Goal: Information Seeking & Learning: Learn about a topic

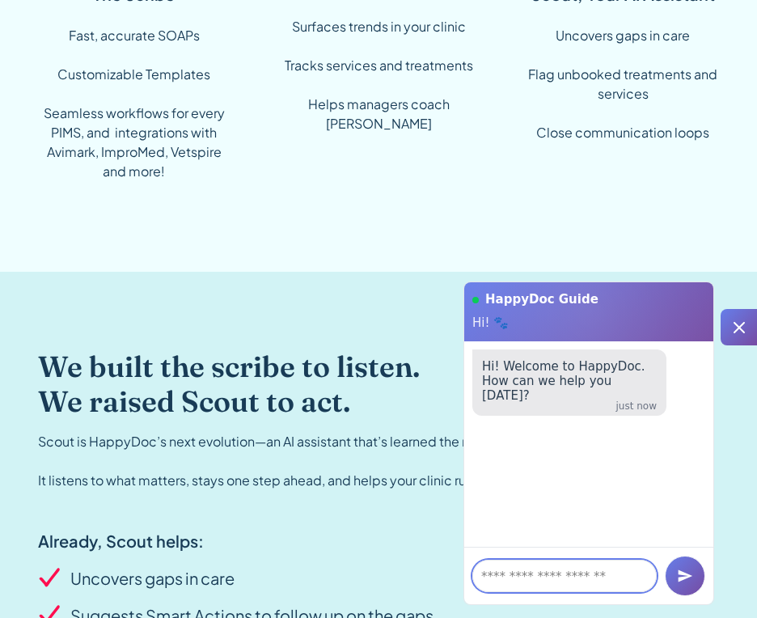
scroll to position [1863, 0]
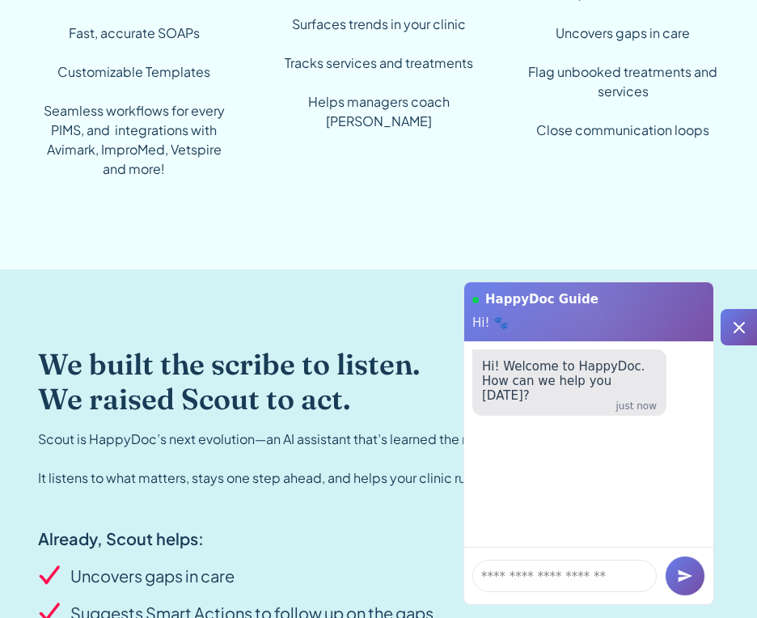
click at [741, 326] on icon at bounding box center [739, 327] width 19 height 19
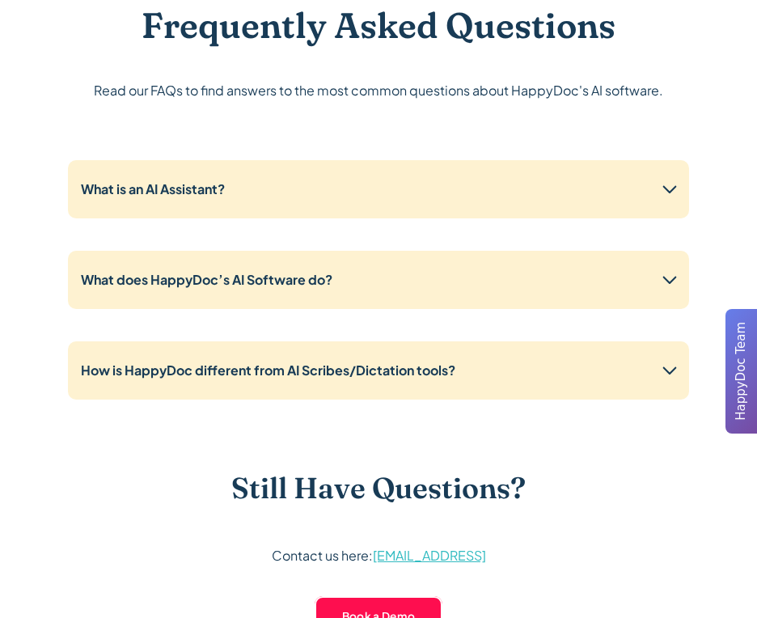
scroll to position [5656, 0]
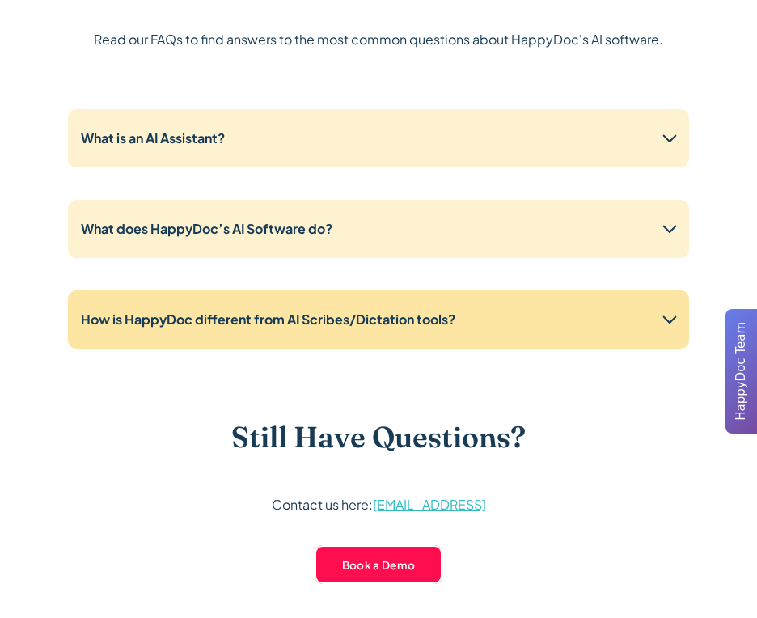
click at [364, 302] on div "How is HappyDoc different from AI Scribes/Dictation tools?" at bounding box center [378, 319] width 621 height 58
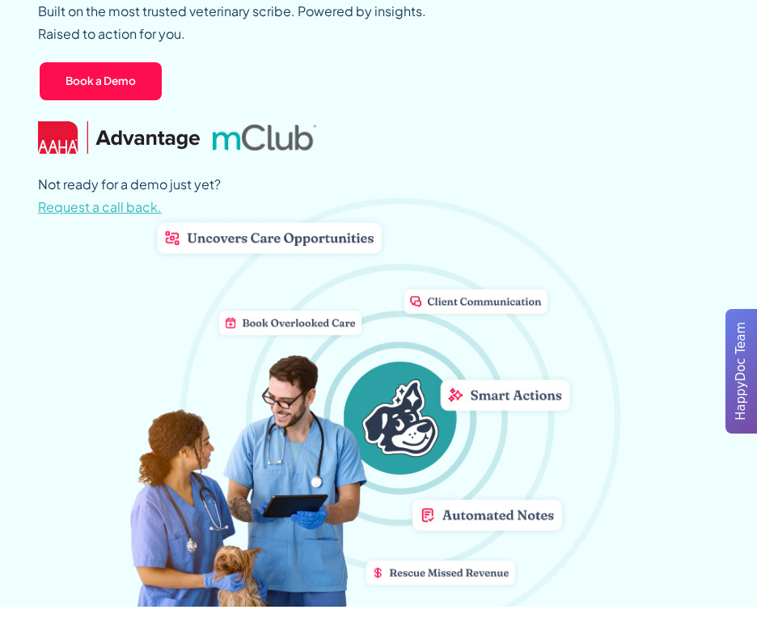
scroll to position [0, 0]
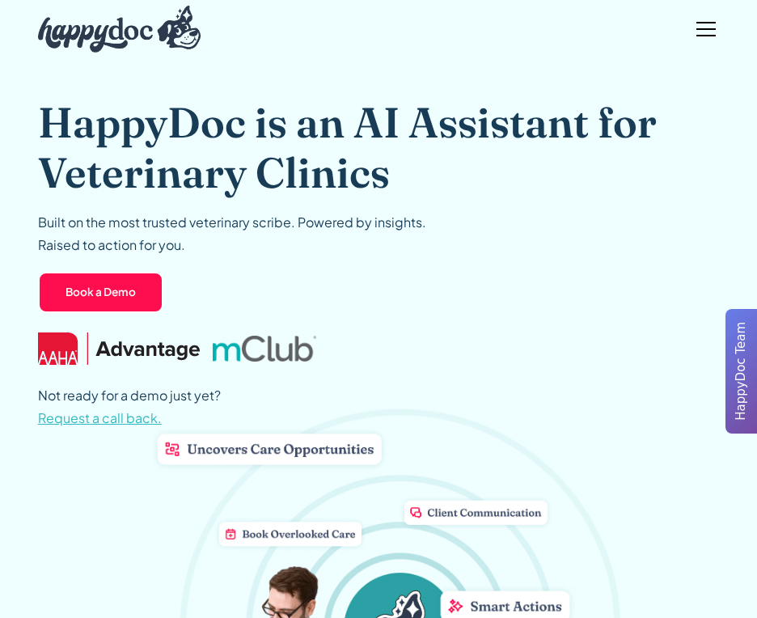
click at [696, 12] on div "menu" at bounding box center [706, 29] width 39 height 39
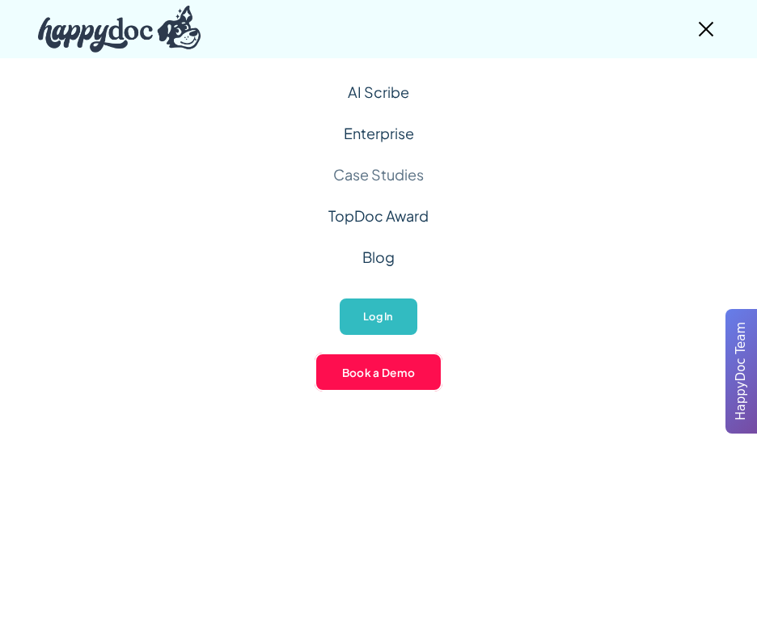
click at [370, 171] on link "Case Studies" at bounding box center [378, 174] width 91 height 41
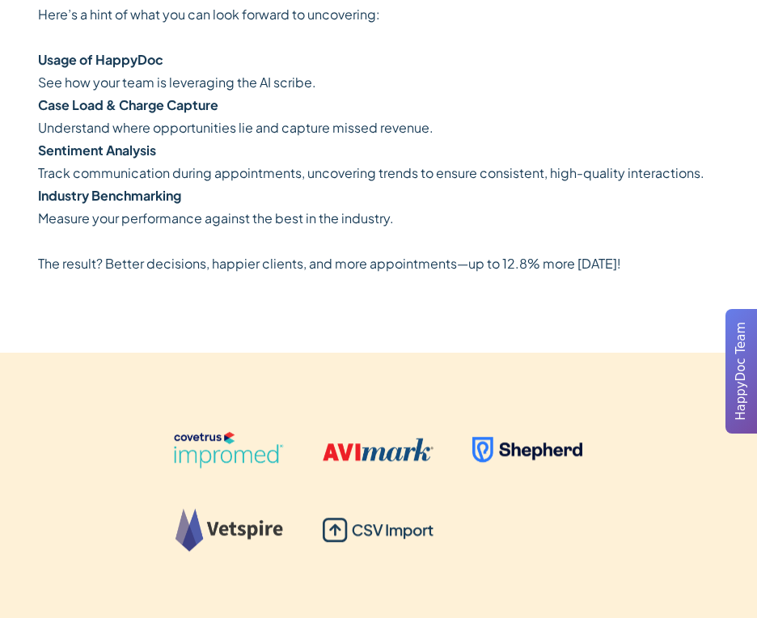
scroll to position [3454, 0]
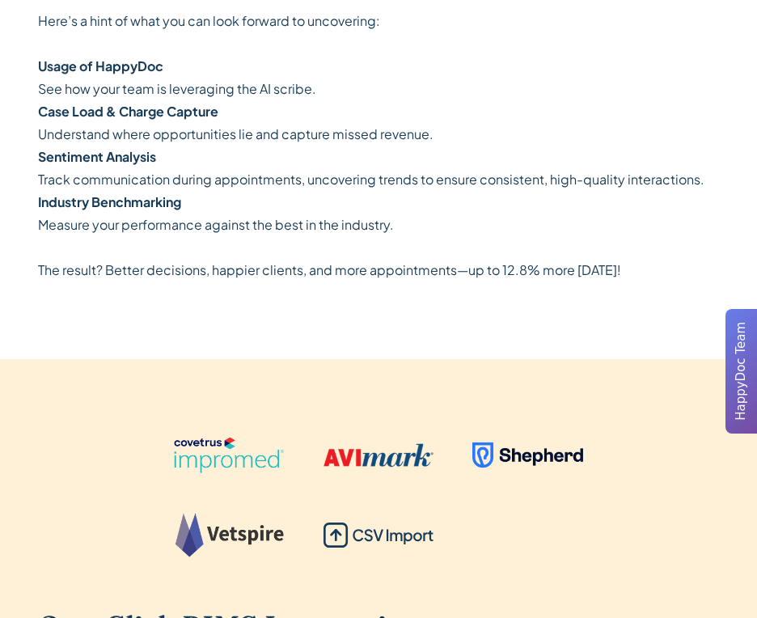
click at [456, 503] on div at bounding box center [378, 510] width 409 height 146
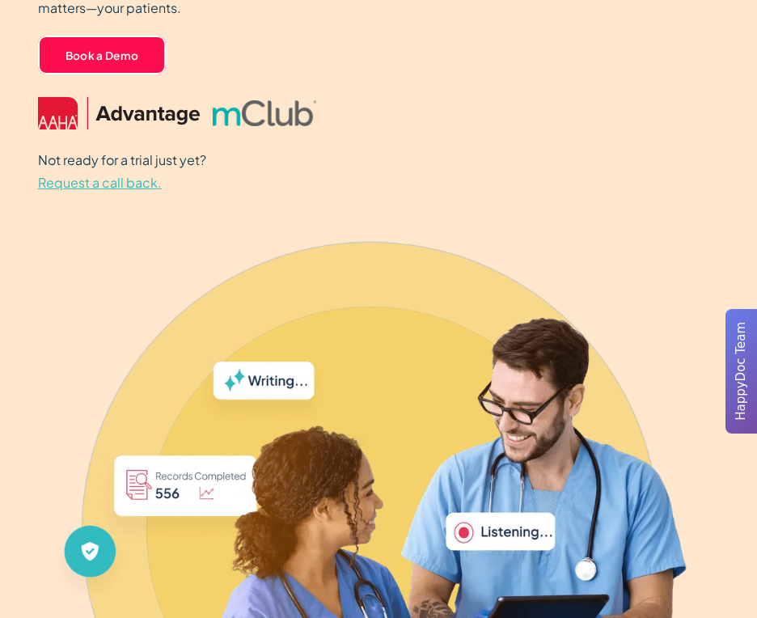
scroll to position [0, 0]
